Goal: Find specific page/section: Find specific page/section

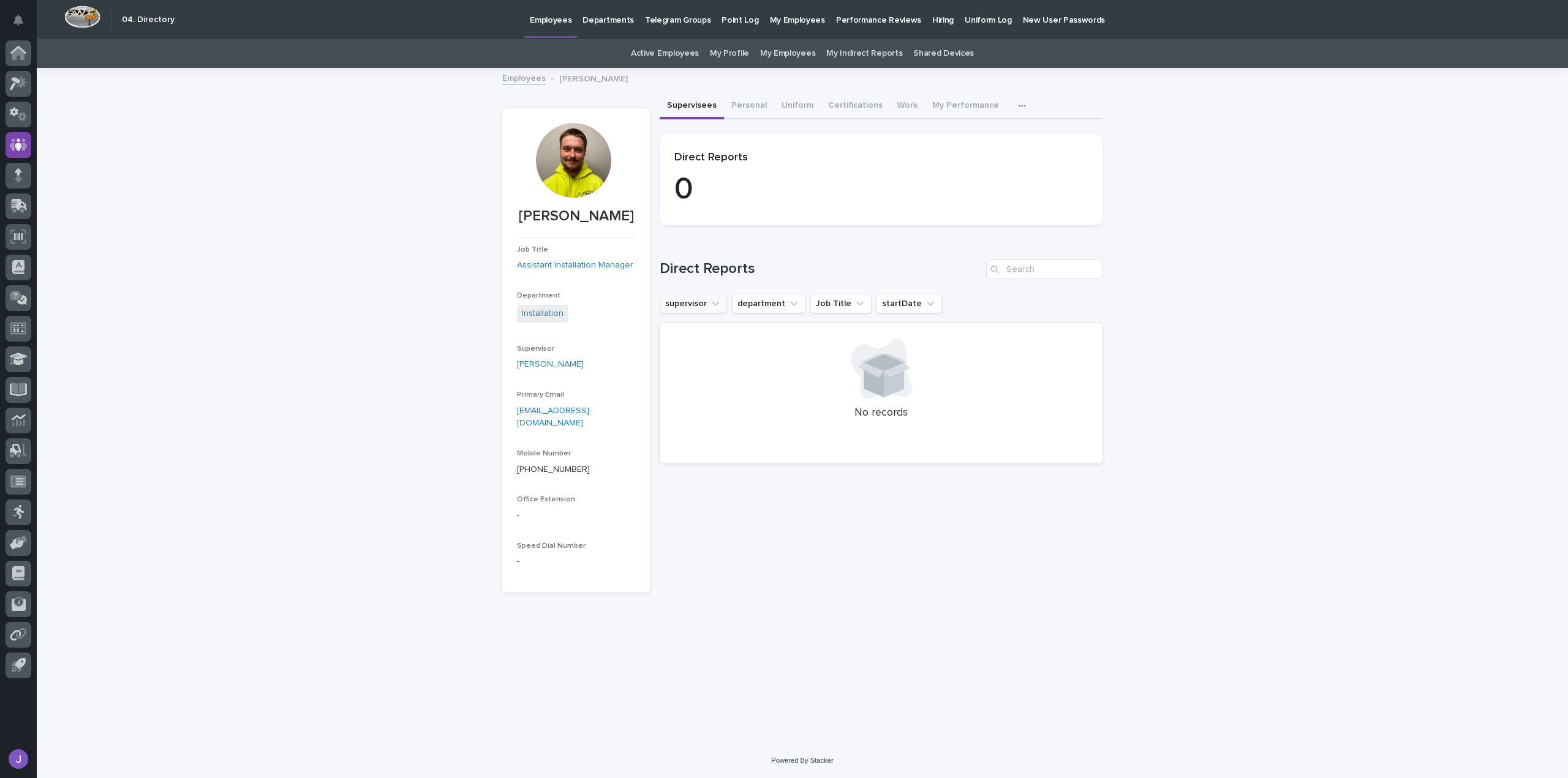
click at [707, 306] on button "supervisor" at bounding box center [693, 304] width 67 height 19
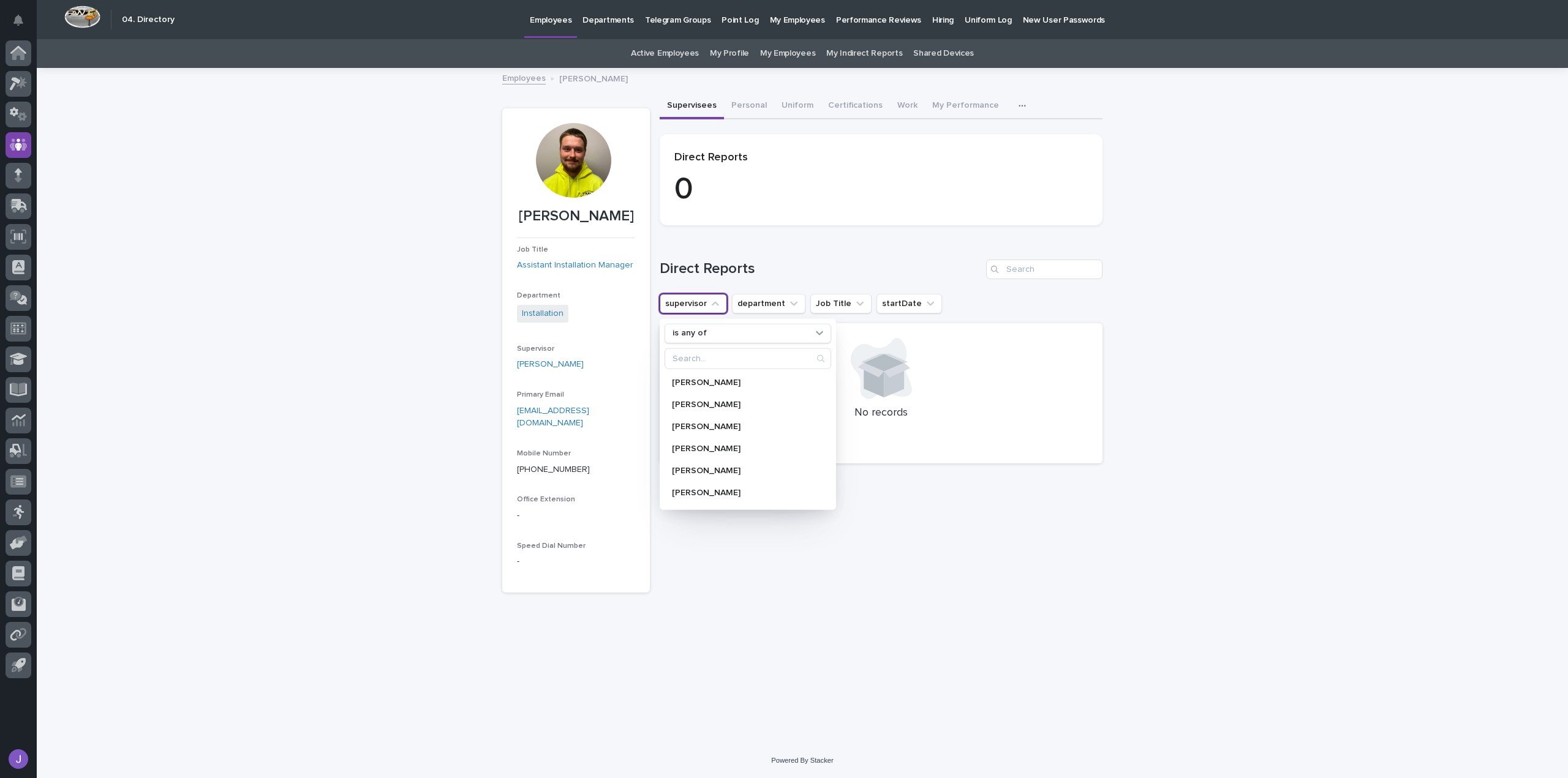
click at [707, 306] on button "supervisor" at bounding box center [693, 304] width 67 height 19
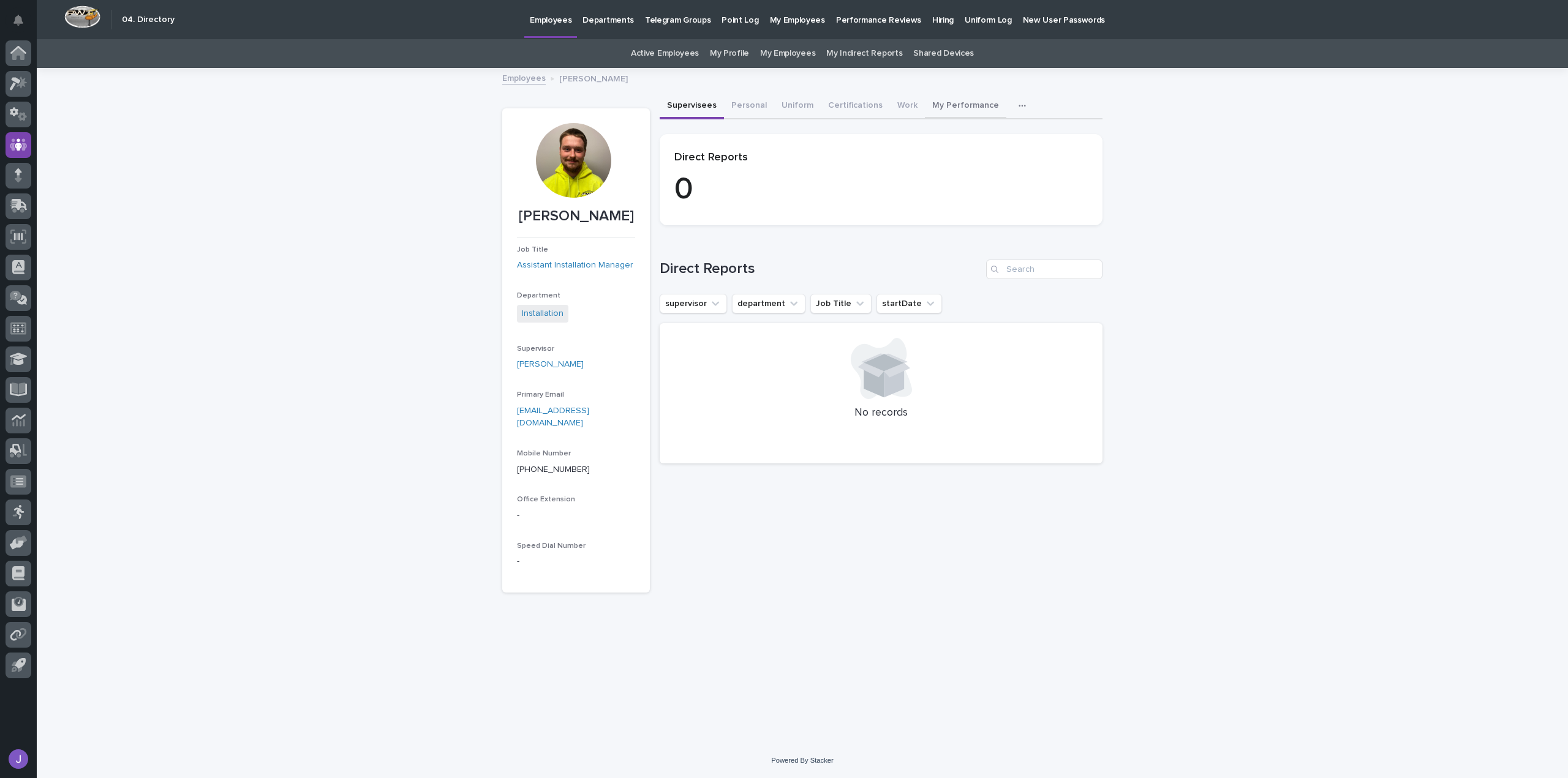
click at [968, 106] on button "My Performance" at bounding box center [966, 107] width 82 height 26
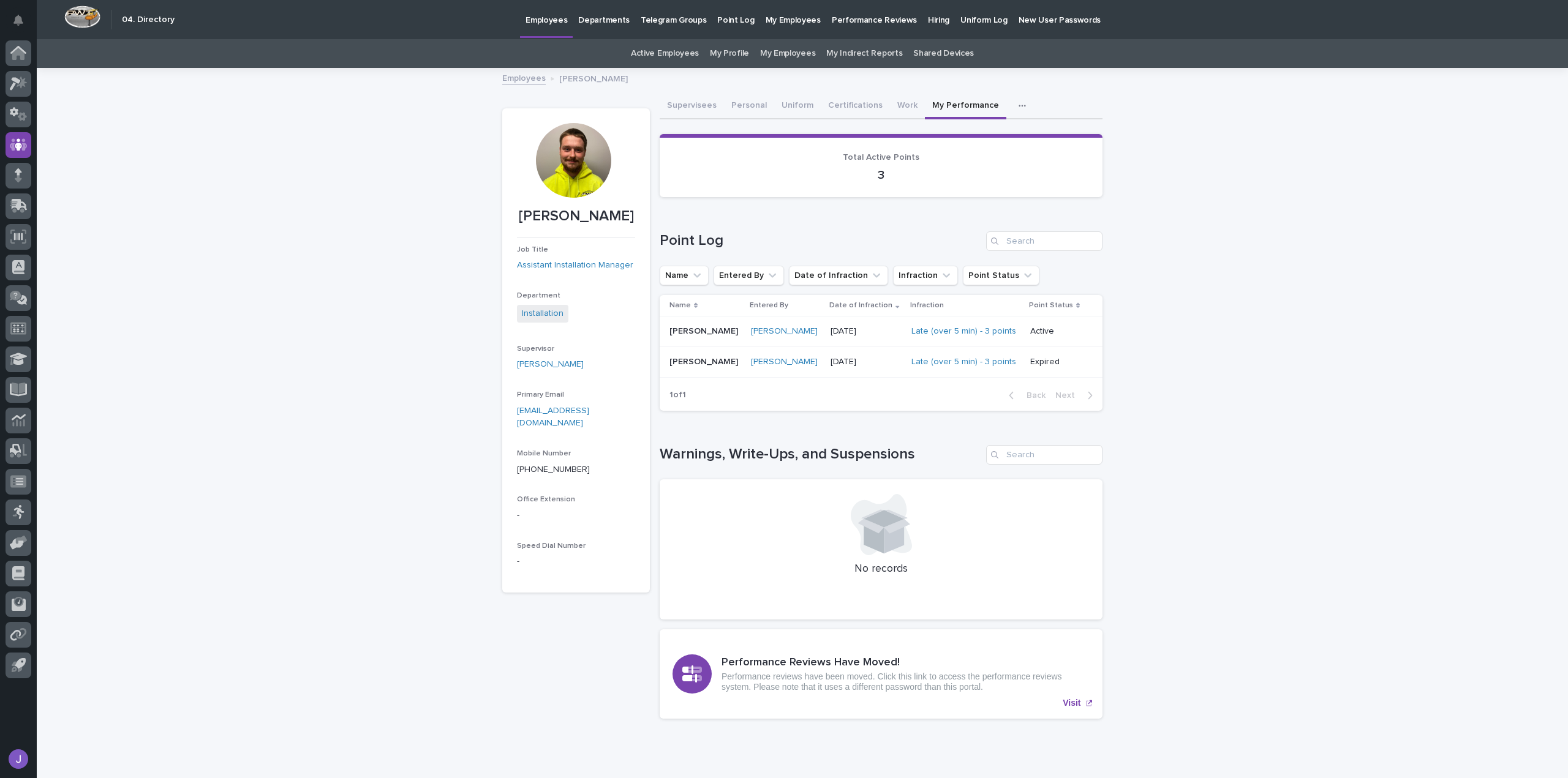
scroll to position [45, 0]
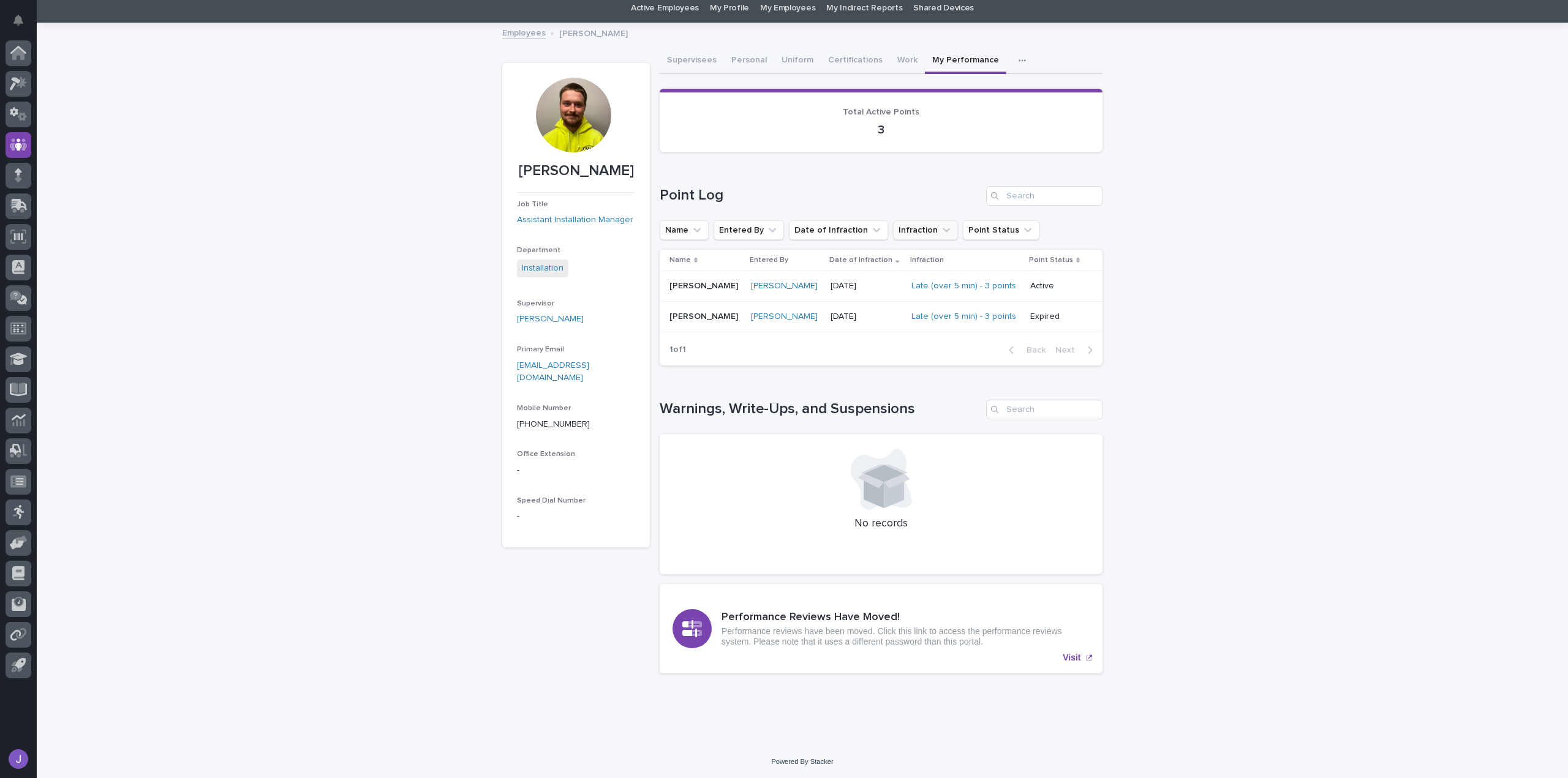
click at [942, 230] on icon "Infraction" at bounding box center [946, 230] width 7 height 5
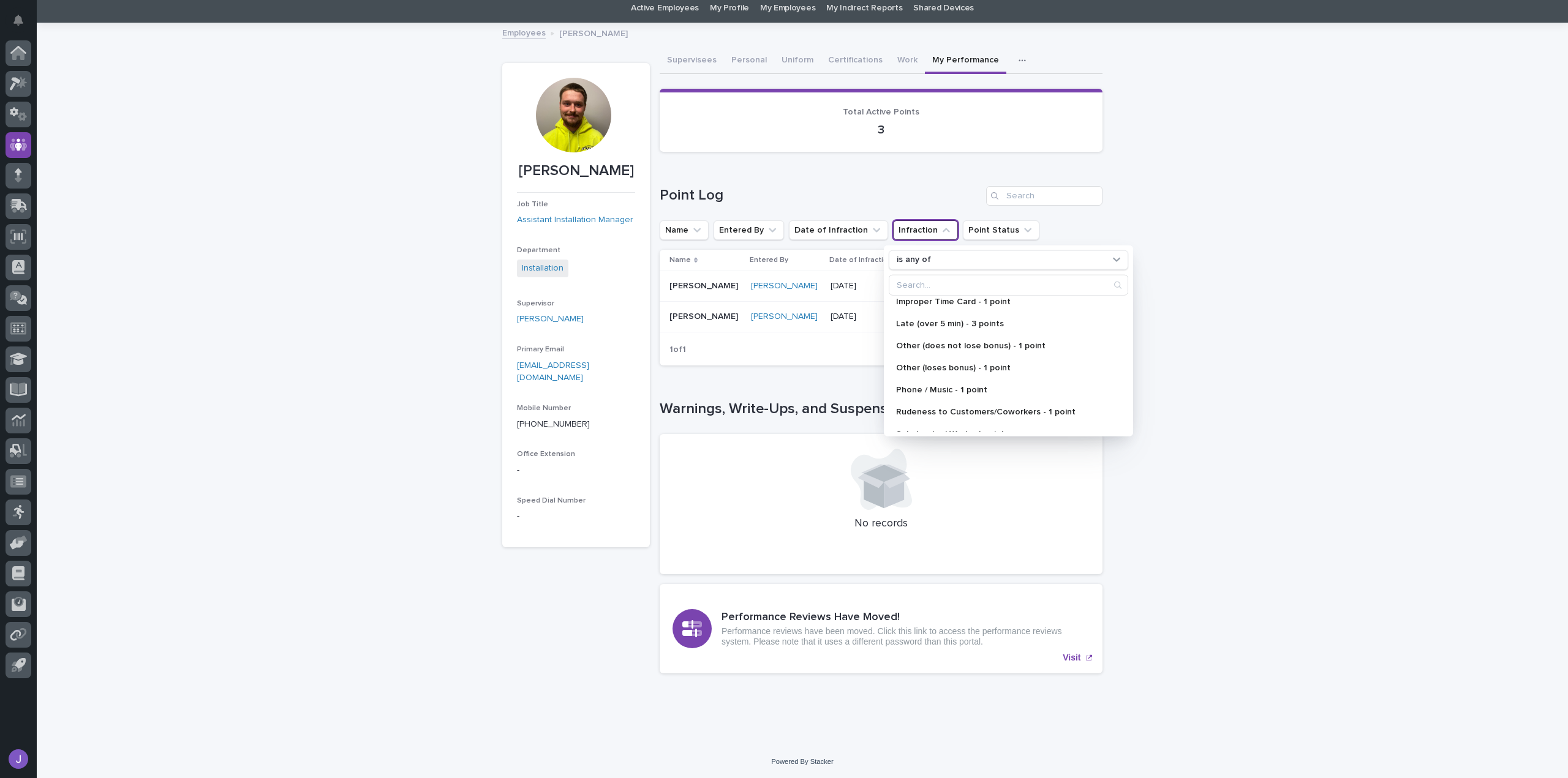
scroll to position [0, 0]
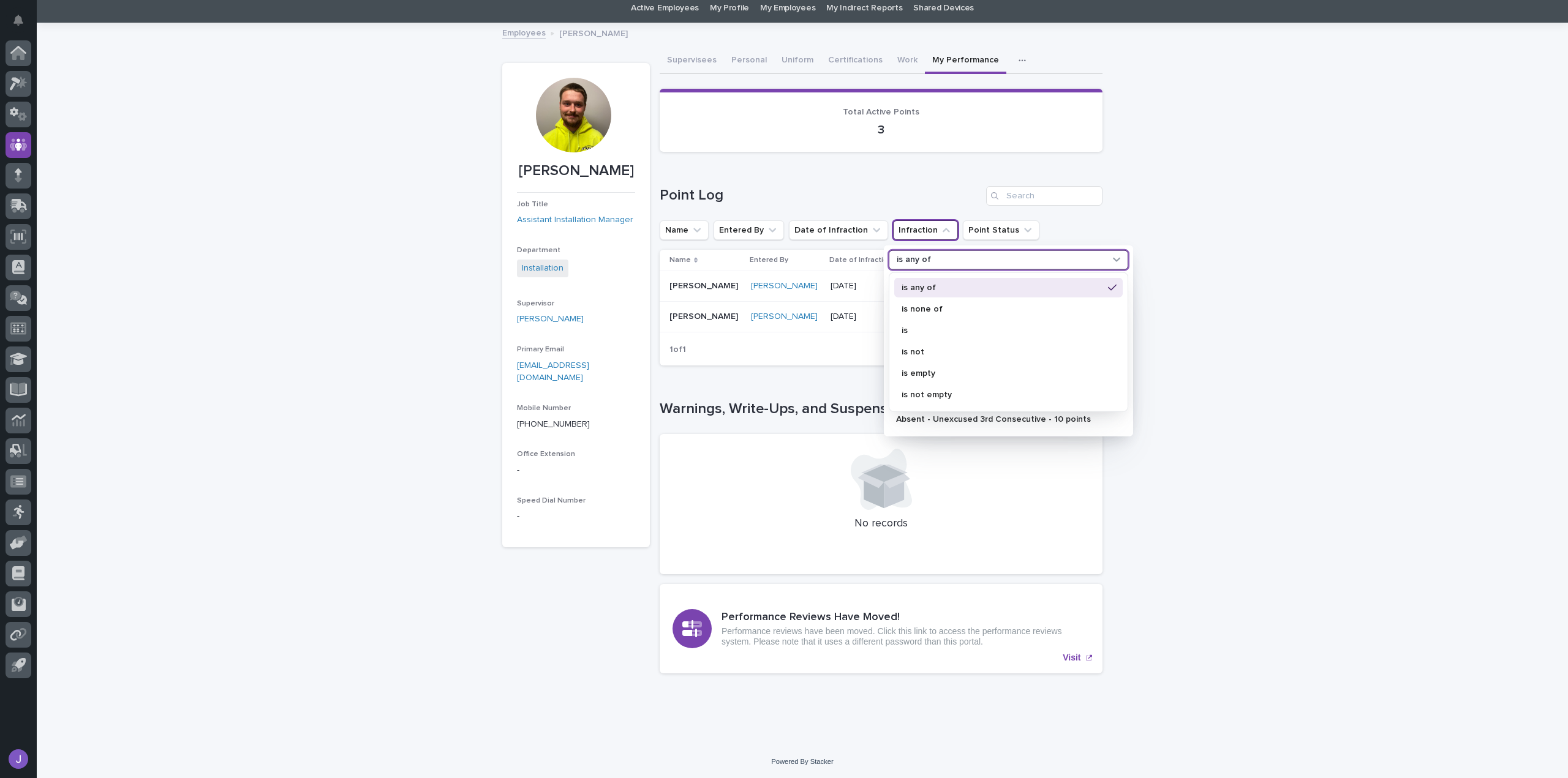
click at [1110, 256] on icon at bounding box center [1116, 259] width 12 height 12
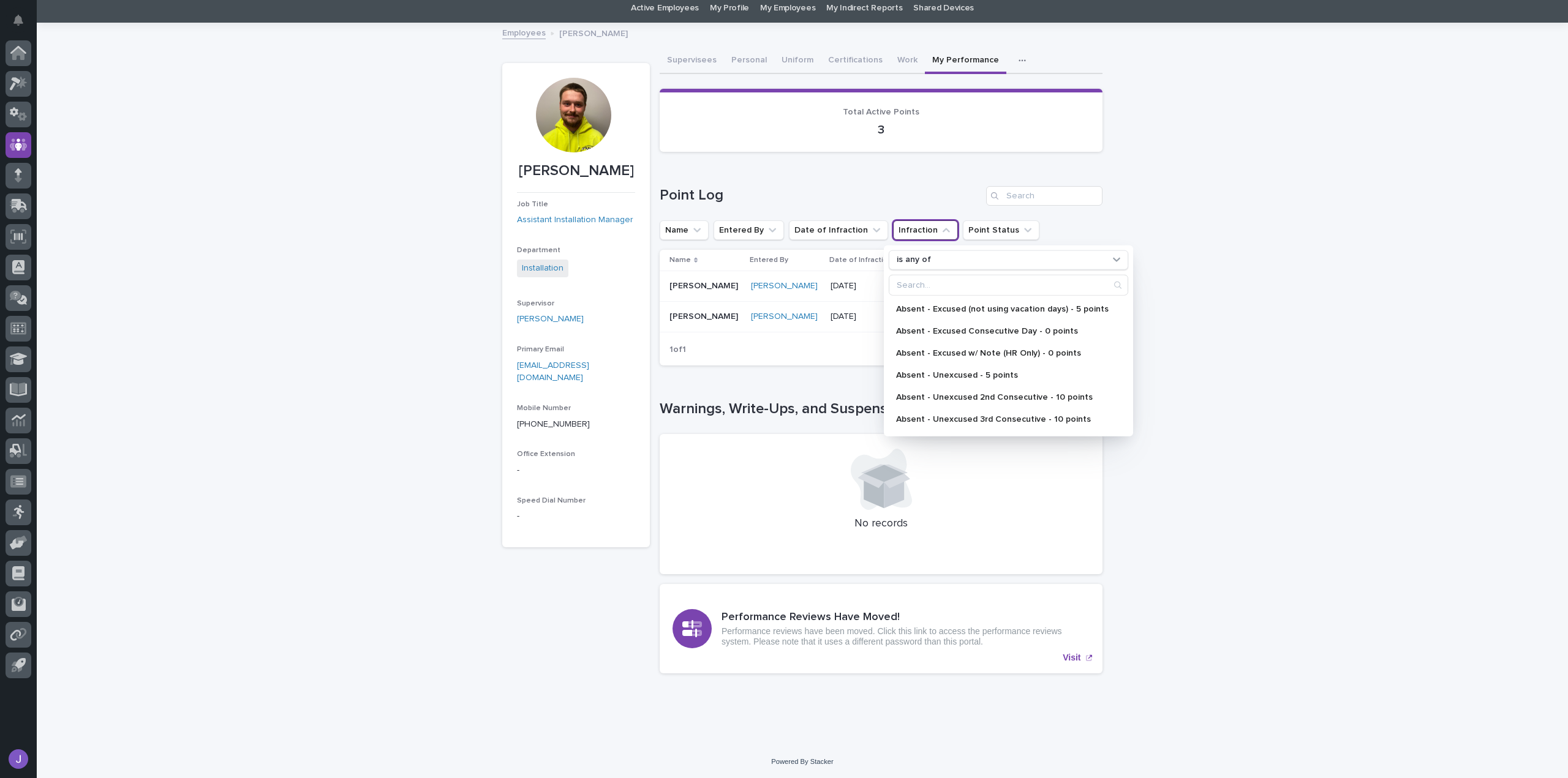
click at [1229, 304] on div "Loading... Saving… Loading... Saving… [PERSON_NAME] [PERSON_NAME] Job Title Ass…" at bounding box center [802, 384] width 1531 height 720
